Goal: Task Accomplishment & Management: Use online tool/utility

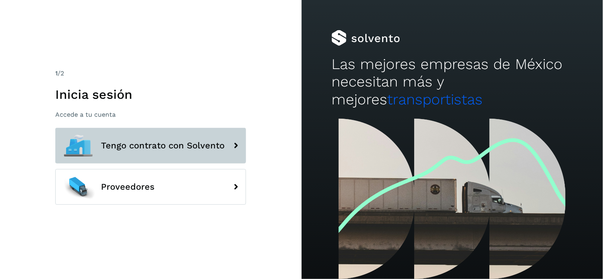
click at [167, 141] on span "Tengo contrato con Solvento" at bounding box center [163, 146] width 124 height 10
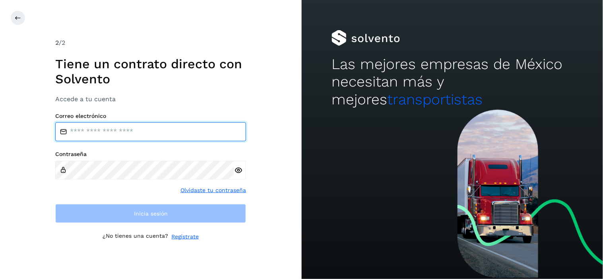
type input "**********"
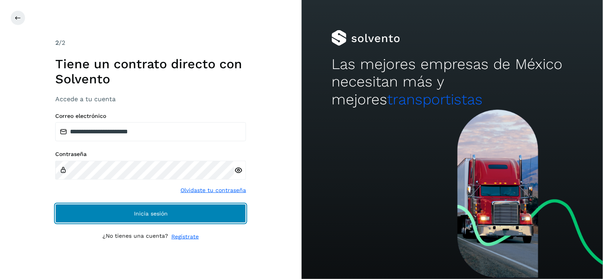
click at [171, 216] on button "Inicia sesión" at bounding box center [150, 213] width 191 height 19
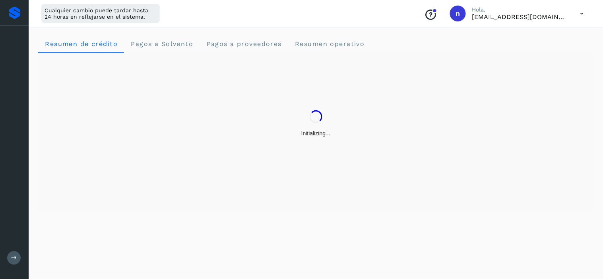
click at [145, 219] on div "Resumen de crédito Pagos a Solvento Pagos a proveedores Resumen operativo" at bounding box center [316, 152] width 574 height 255
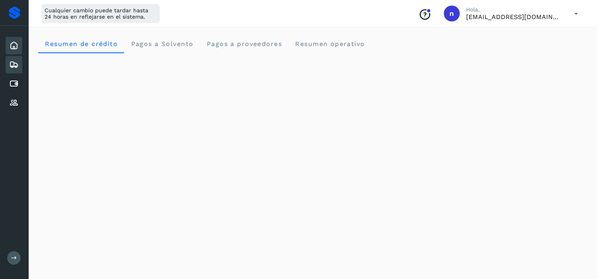
click at [18, 62] on icon at bounding box center [14, 65] width 10 height 10
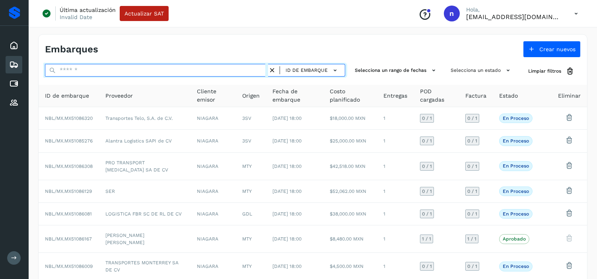
click at [91, 67] on input "text" at bounding box center [156, 70] width 223 height 13
paste input "**********"
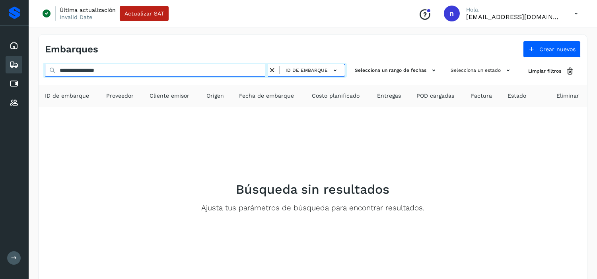
type input "**********"
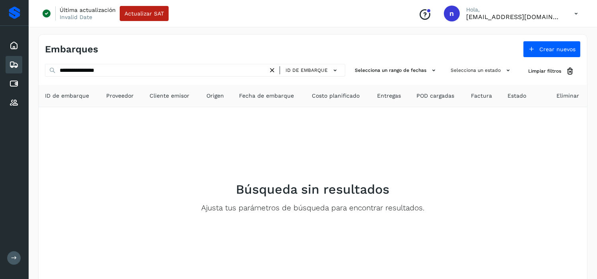
click at [273, 68] on icon at bounding box center [272, 70] width 8 height 8
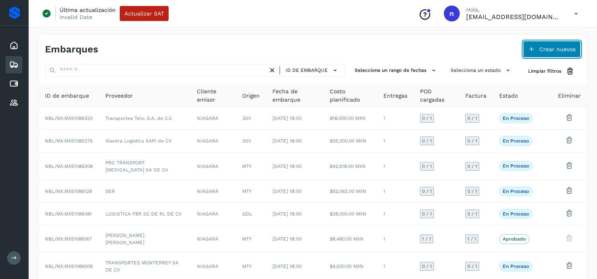
click at [544, 50] on span "Crear nuevos" at bounding box center [557, 49] width 36 height 6
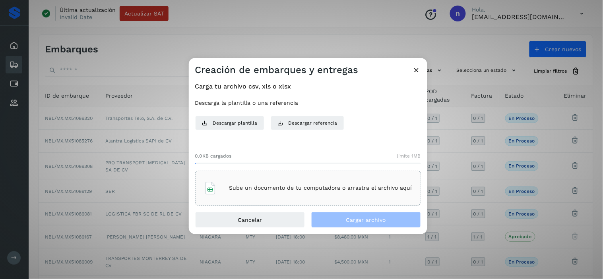
click at [277, 185] on p "Sube un documento de tu computadora o arrastra el archivo aquí" at bounding box center [320, 188] width 183 height 7
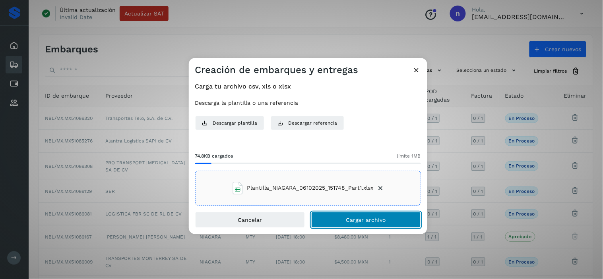
click at [379, 218] on span "Cargar archivo" at bounding box center [366, 220] width 40 height 6
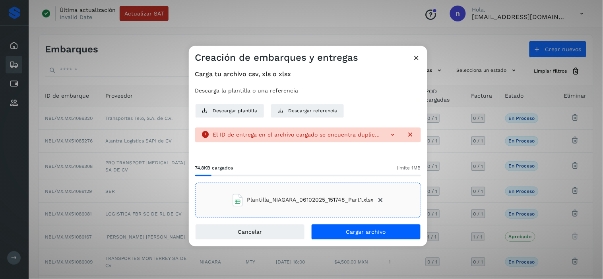
click at [408, 136] on icon at bounding box center [411, 135] width 8 height 8
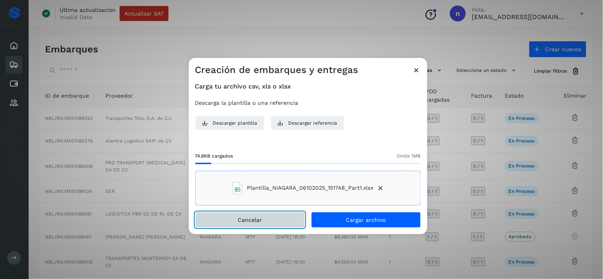
click at [267, 220] on button "Cancelar" at bounding box center [250, 220] width 110 height 16
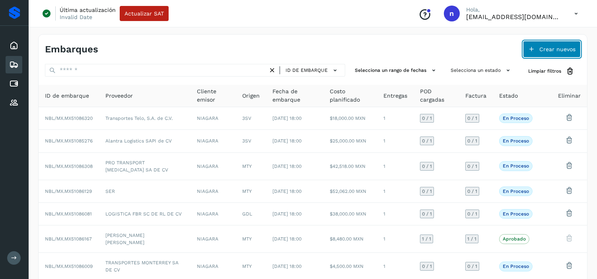
click at [534, 49] on icon at bounding box center [531, 49] width 6 height 6
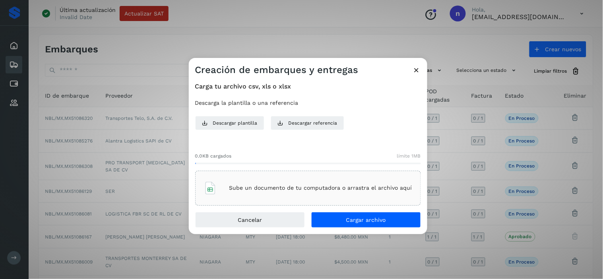
click at [289, 187] on p "Sube un documento de tu computadora o arrastra el archivo aquí" at bounding box center [320, 188] width 183 height 7
click at [339, 229] on div "Cancelar Cargar archivo" at bounding box center [308, 223] width 238 height 22
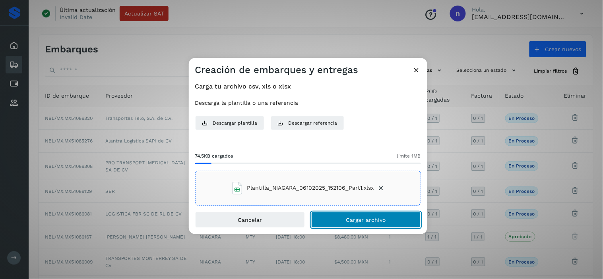
click at [342, 223] on button "Cargar archivo" at bounding box center [366, 220] width 110 height 16
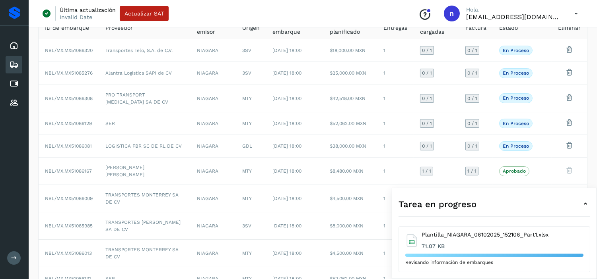
scroll to position [113, 0]
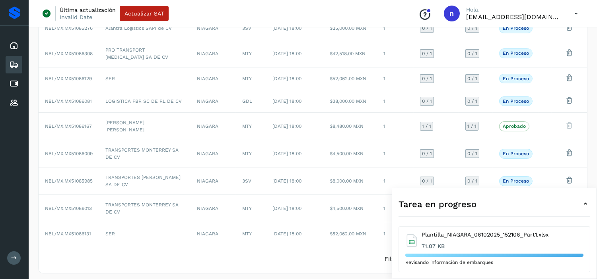
click at [578, 207] on div "Tarea en progreso" at bounding box center [494, 204] width 192 height 19
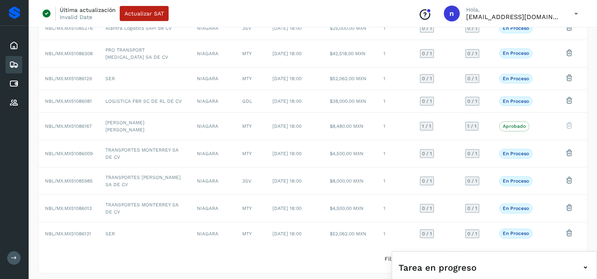
click at [555, 264] on div "Tarea en progreso" at bounding box center [494, 267] width 192 height 19
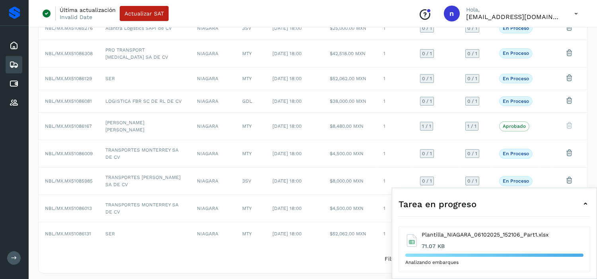
click at [583, 205] on icon at bounding box center [585, 205] width 10 height 10
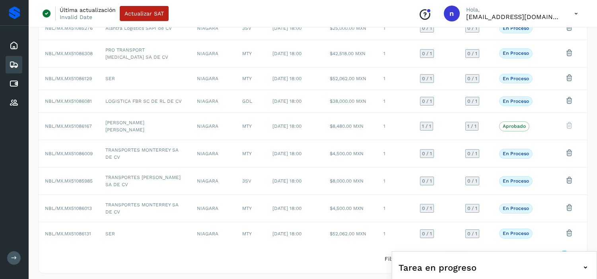
click at [566, 252] on button at bounding box center [564, 259] width 14 height 14
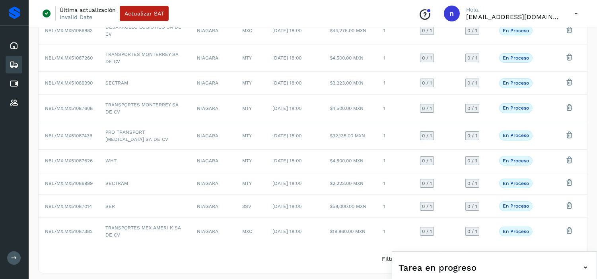
click at [536, 264] on div "Tarea en progreso" at bounding box center [494, 267] width 192 height 19
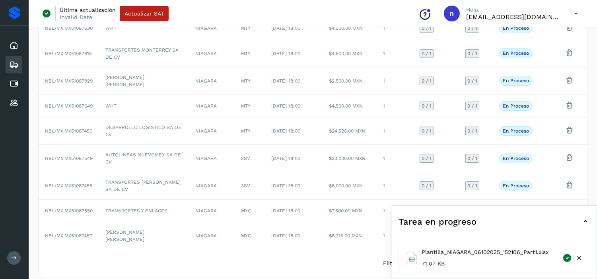
click at [583, 225] on icon at bounding box center [585, 222] width 10 height 10
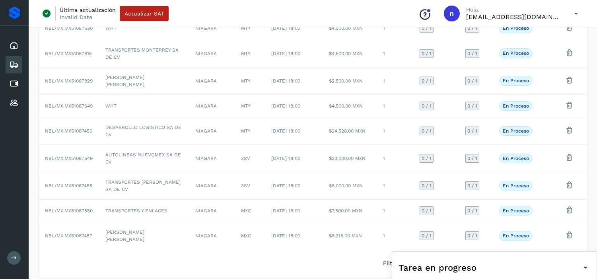
click at [570, 13] on icon at bounding box center [576, 14] width 16 height 16
click at [526, 52] on div "Cerrar sesión" at bounding box center [536, 51] width 95 height 15
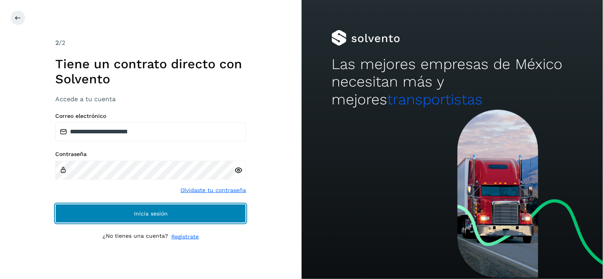
click at [120, 213] on button "Inicia sesión" at bounding box center [150, 213] width 191 height 19
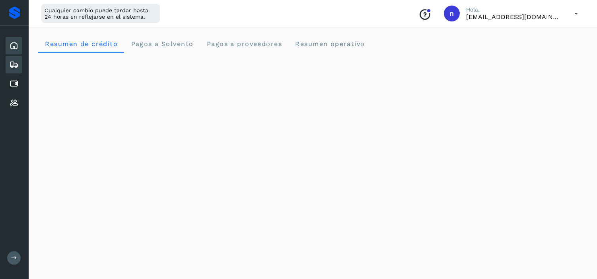
click at [14, 63] on icon at bounding box center [14, 65] width 10 height 10
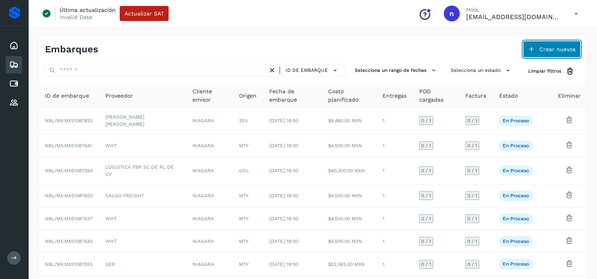
click at [534, 49] on icon at bounding box center [531, 49] width 6 height 6
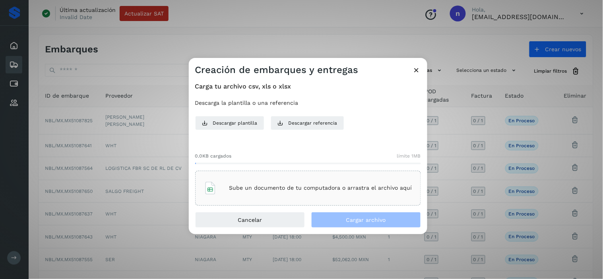
click at [245, 184] on div "Sube un documento de tu computadora o arrastra el archivo aquí" at bounding box center [308, 188] width 208 height 21
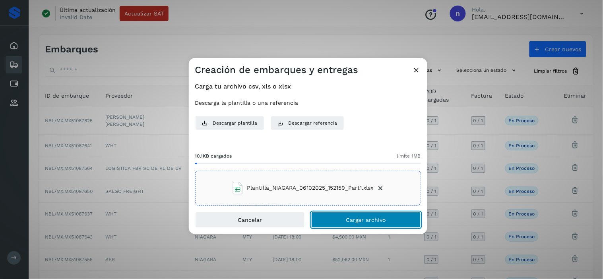
click at [356, 225] on button "Cargar archivo" at bounding box center [366, 220] width 110 height 16
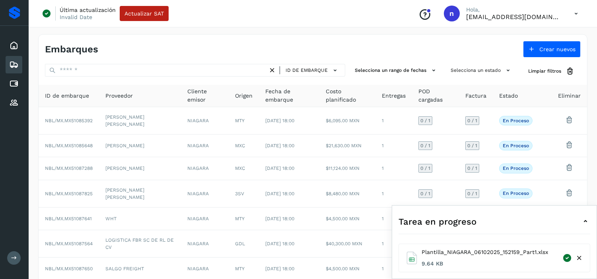
click at [567, 224] on div "Tarea en progreso" at bounding box center [494, 221] width 192 height 19
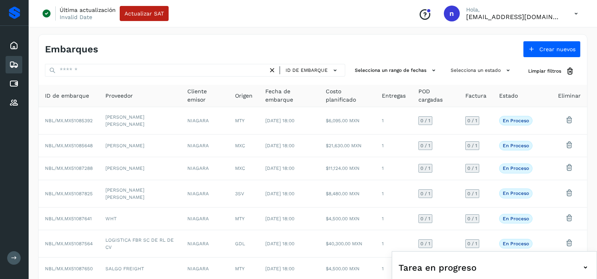
scroll to position [108, 0]
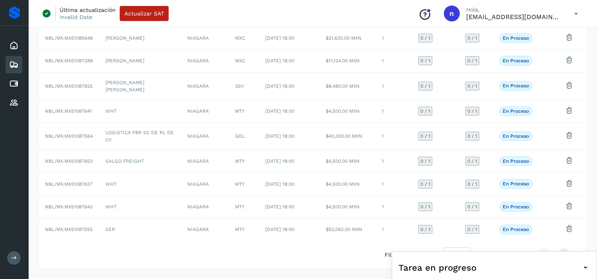
click at [574, 10] on icon at bounding box center [576, 14] width 16 height 16
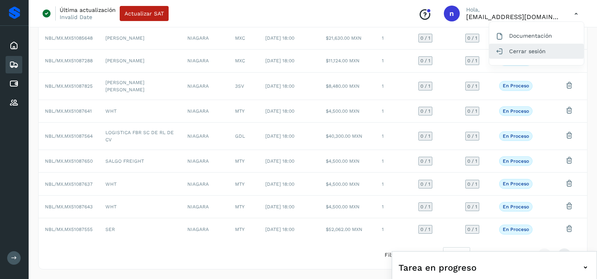
click at [529, 49] on div "Cerrar sesión" at bounding box center [536, 51] width 95 height 15
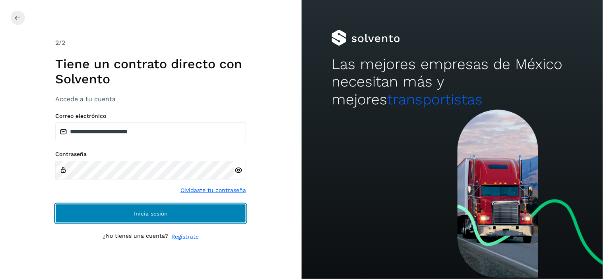
click at [223, 215] on button "Inicia sesión" at bounding box center [150, 213] width 191 height 19
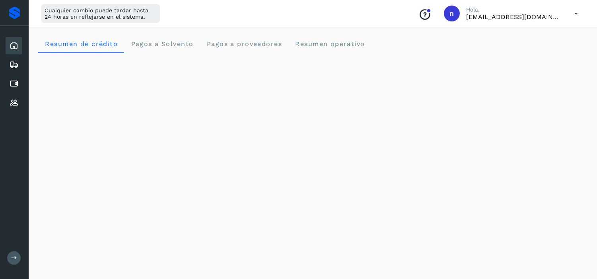
click at [4, 65] on div "Inicio Embarques Cuentas por pagar Proveedores" at bounding box center [14, 74] width 29 height 97
click at [12, 66] on icon at bounding box center [14, 65] width 10 height 10
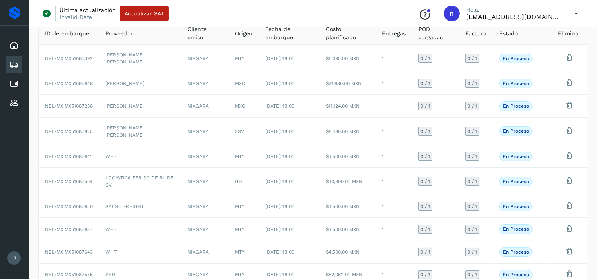
scroll to position [108, 0]
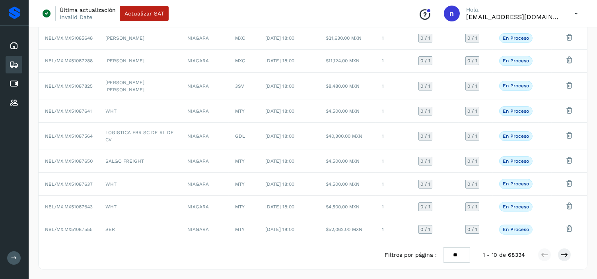
click at [575, 9] on icon at bounding box center [576, 14] width 16 height 16
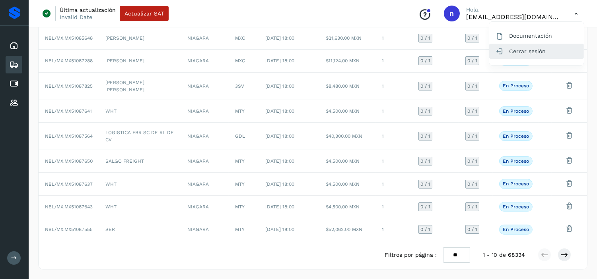
click at [539, 48] on div "Cerrar sesión" at bounding box center [536, 51] width 95 height 15
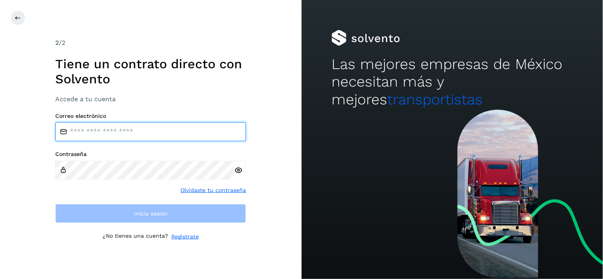
type input "**********"
